Goal: Check status: Check status

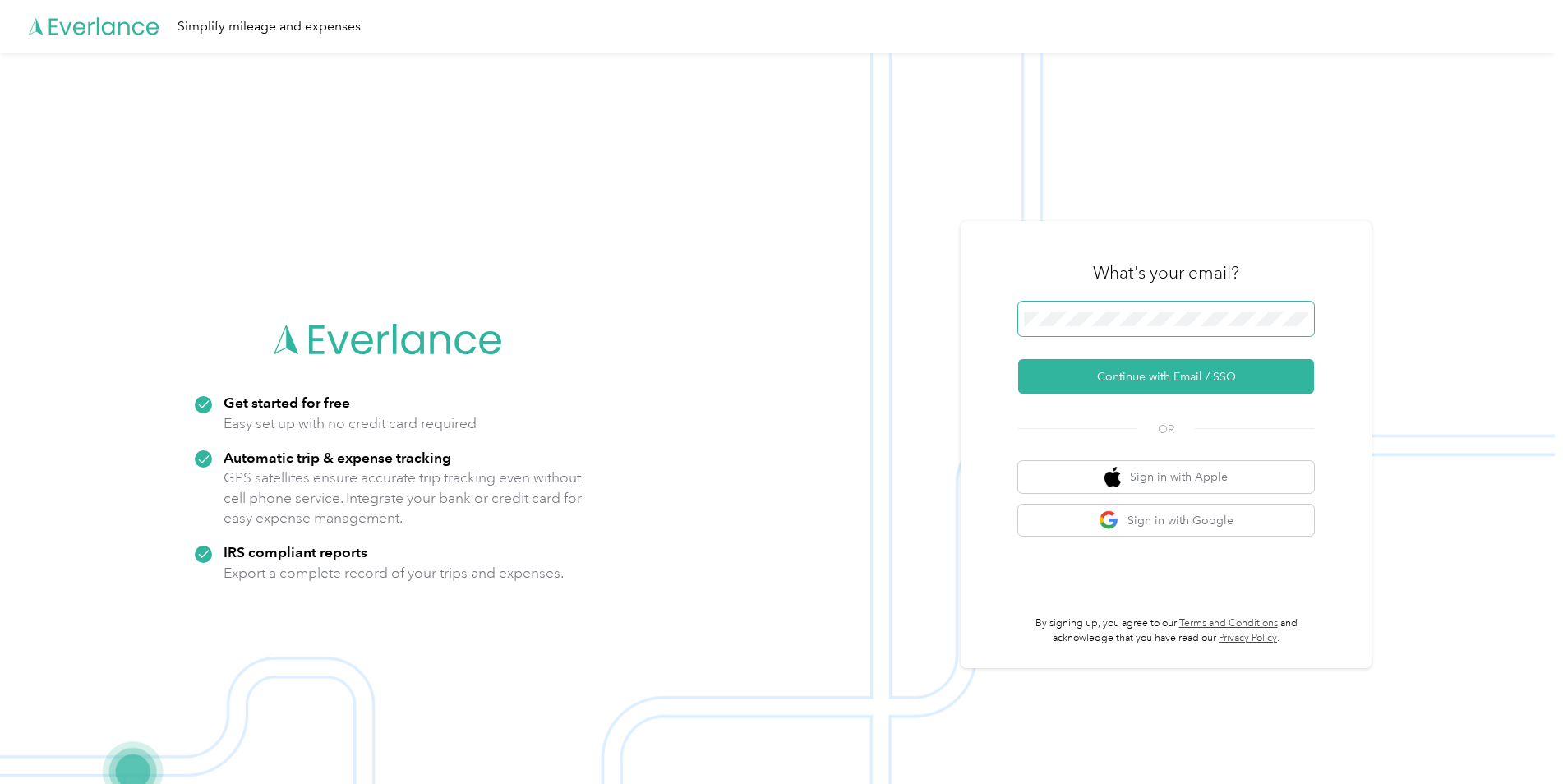
click at [767, 308] on span at bounding box center [1167, 319] width 296 height 35
click at [767, 331] on button "Continue with Email / SSO" at bounding box center [1167, 376] width 296 height 35
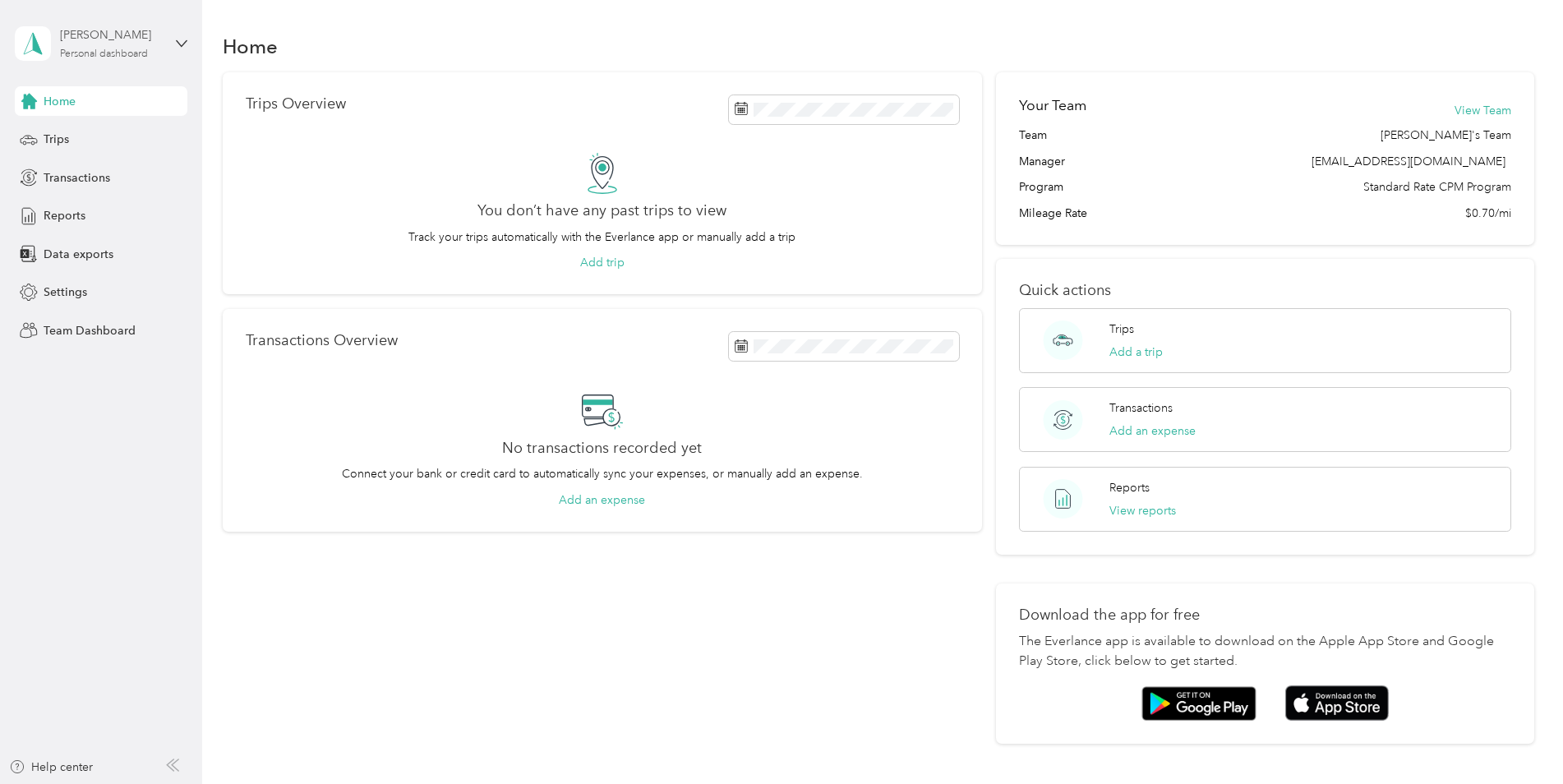
click at [99, 43] on div "[PERSON_NAME]" at bounding box center [111, 35] width 103 height 17
click at [91, 143] on div "Team dashboard" at bounding box center [188, 130] width 323 height 29
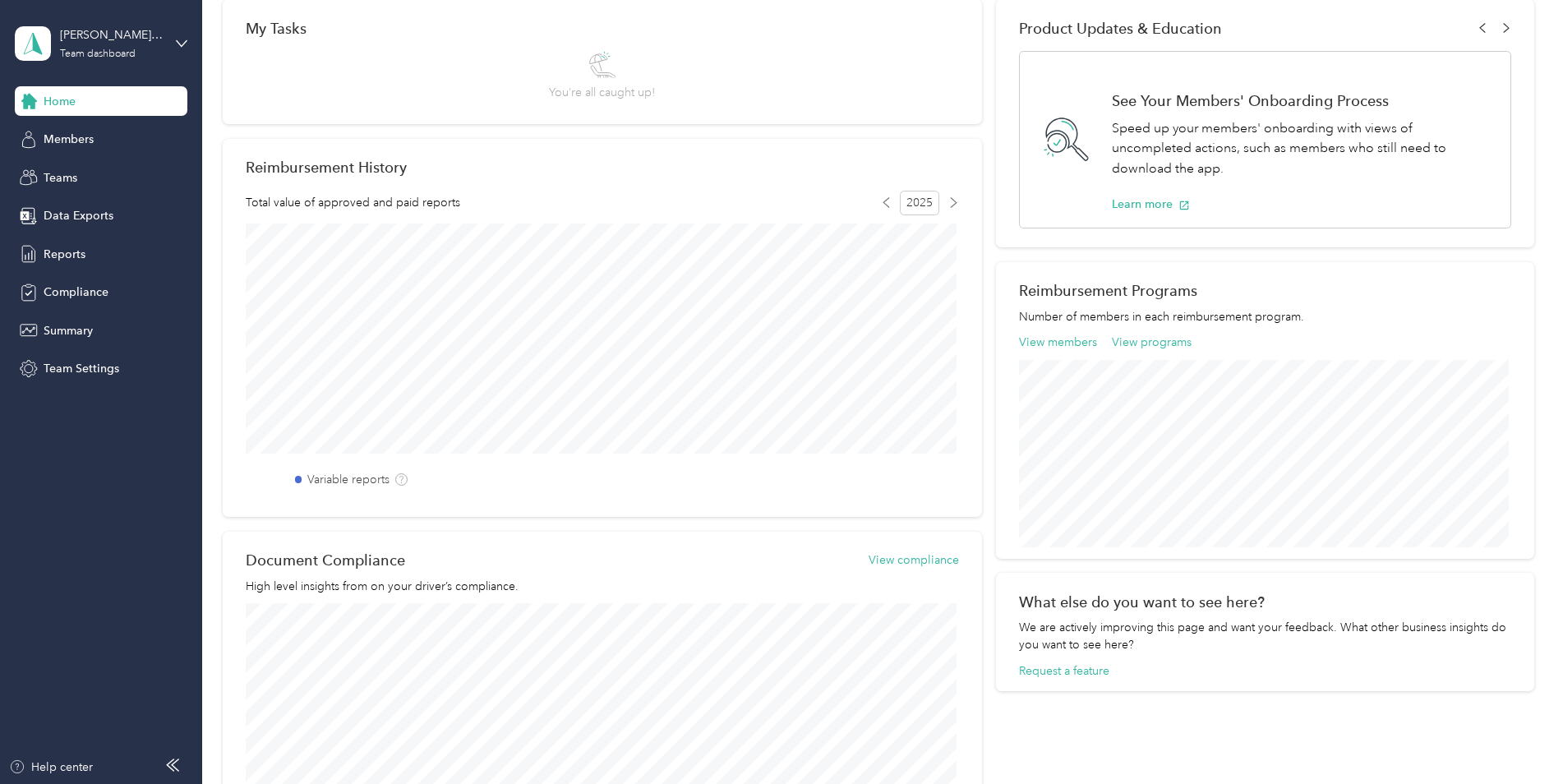
scroll to position [411, 0]
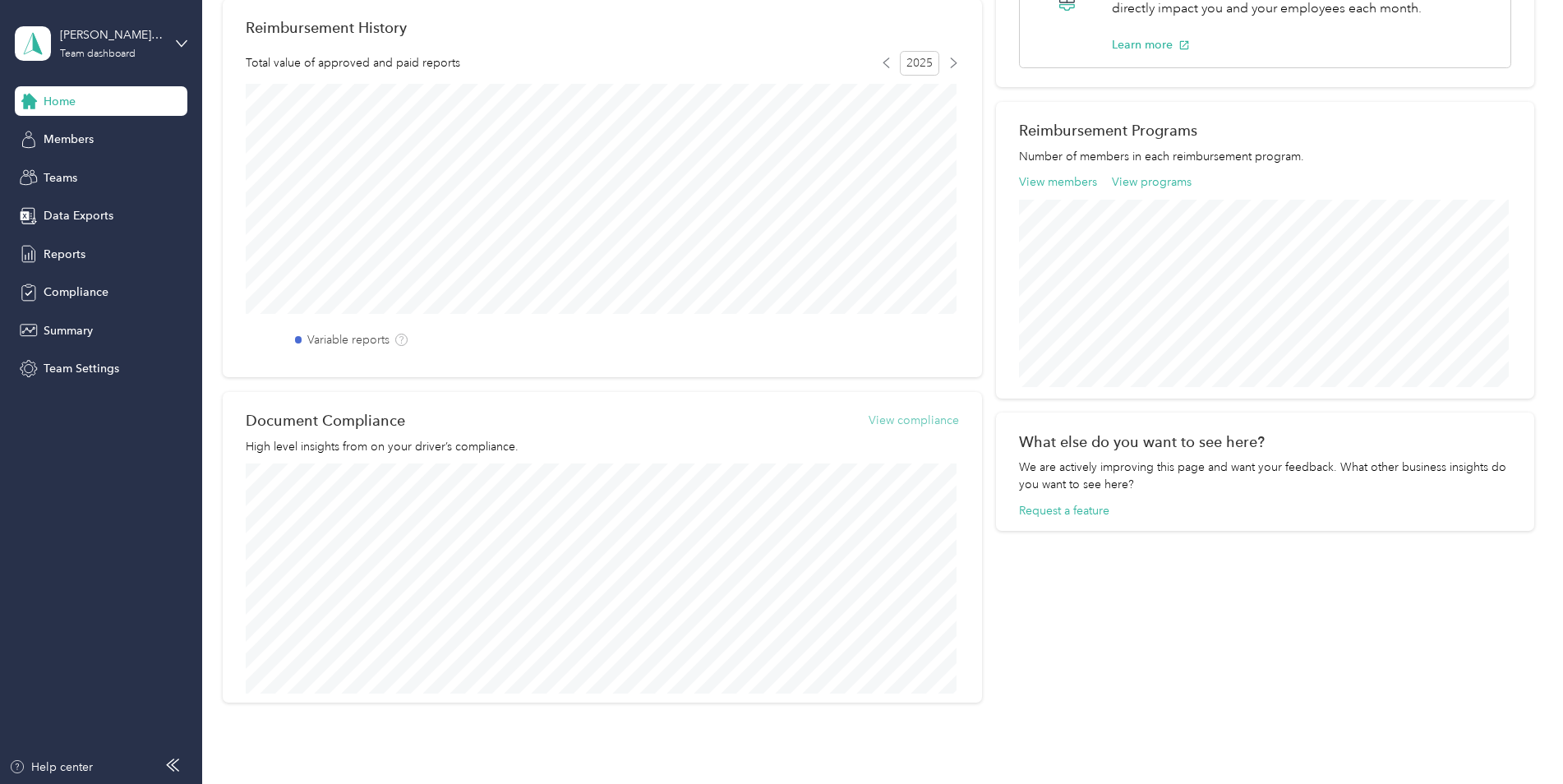
click at [918, 419] on button "View compliance" at bounding box center [914, 420] width 90 height 17
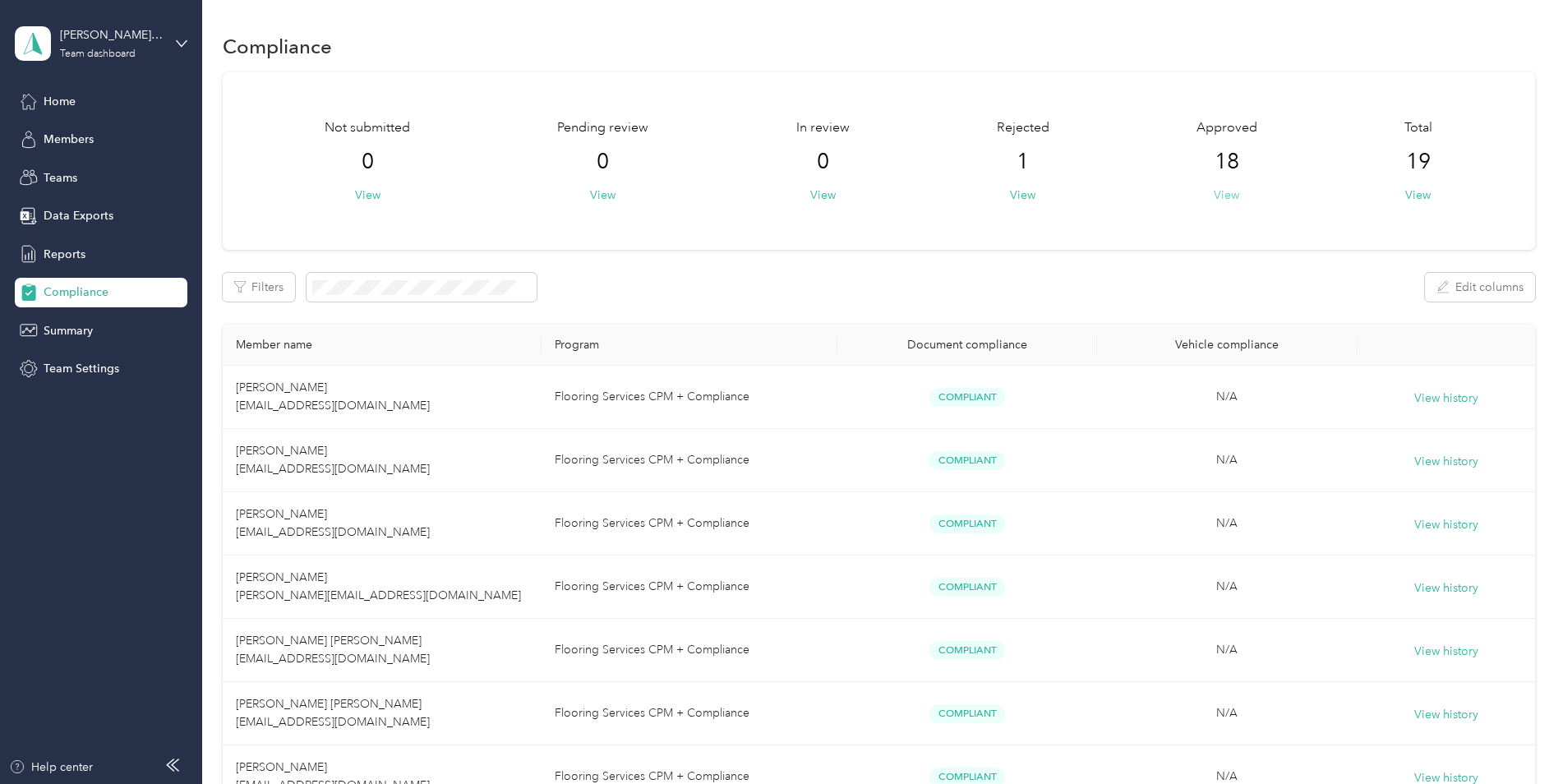
click at [1226, 190] on button "View" at bounding box center [1227, 195] width 26 height 17
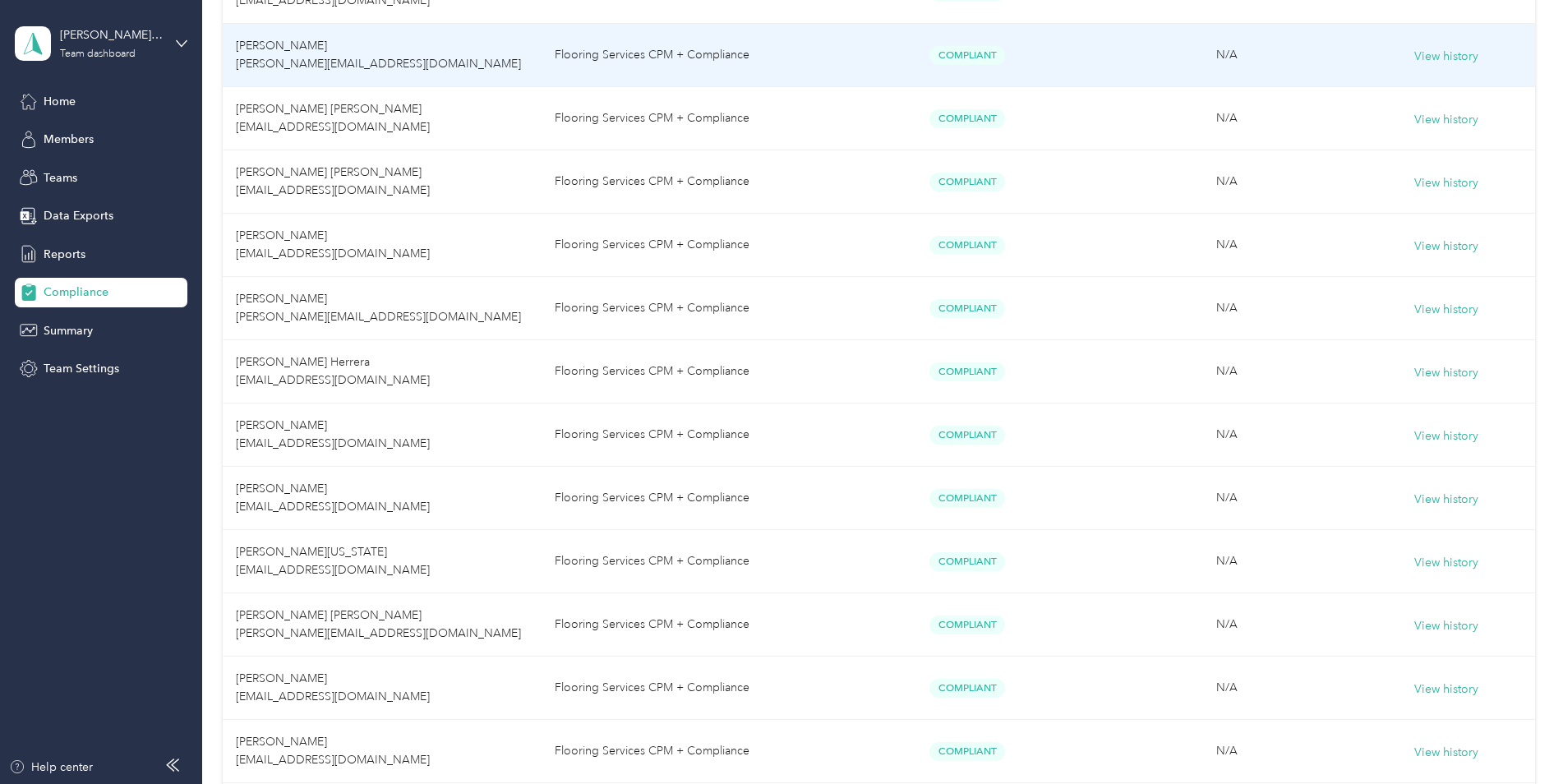
scroll to position [657, 0]
